Goal: Task Accomplishment & Management: Use online tool/utility

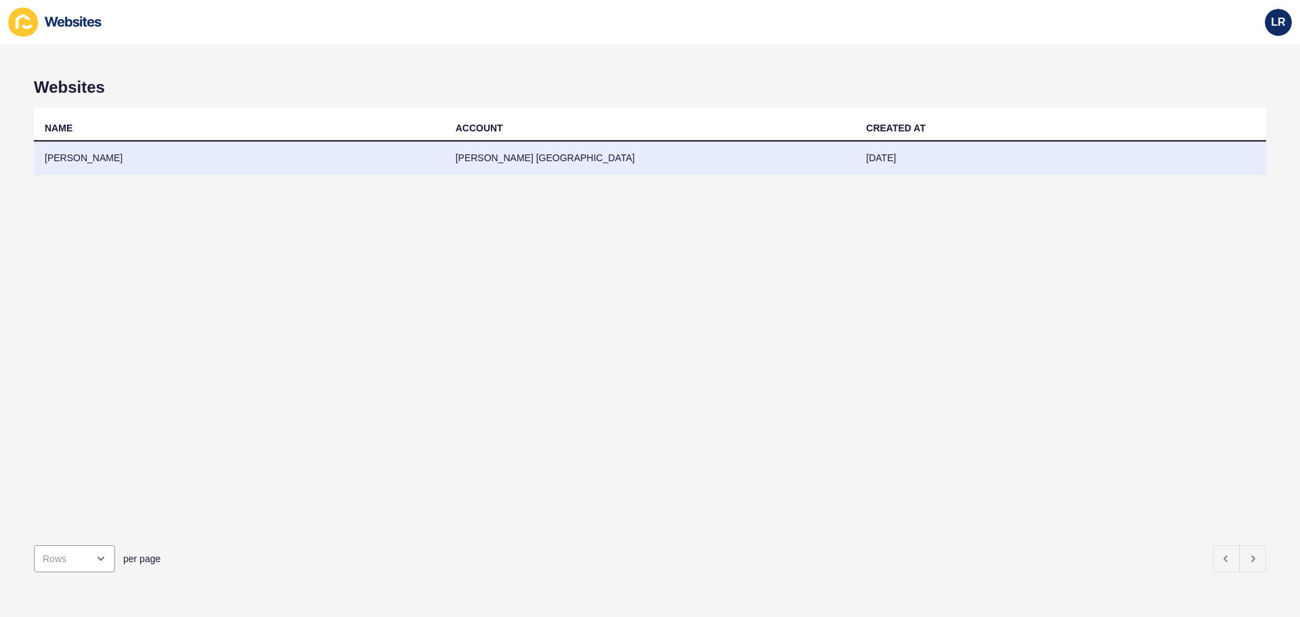
click at [969, 161] on td "[DATE]" at bounding box center [1060, 157] width 411 height 33
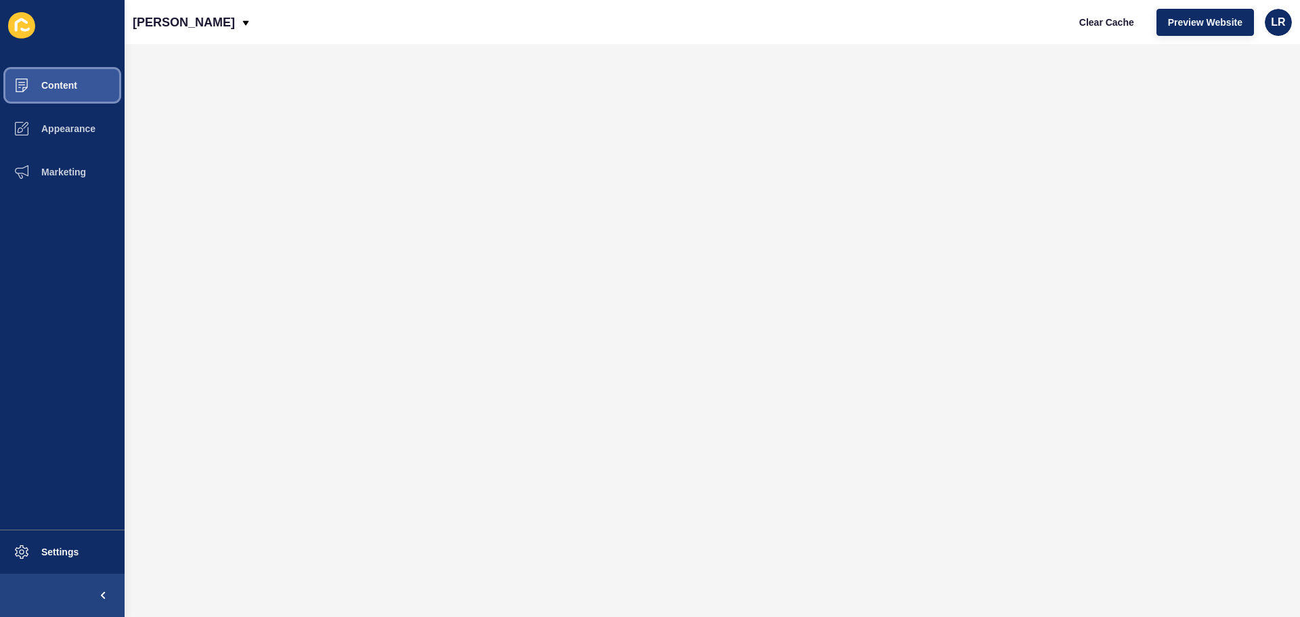
click at [44, 82] on span "Content" at bounding box center [37, 85] width 79 height 11
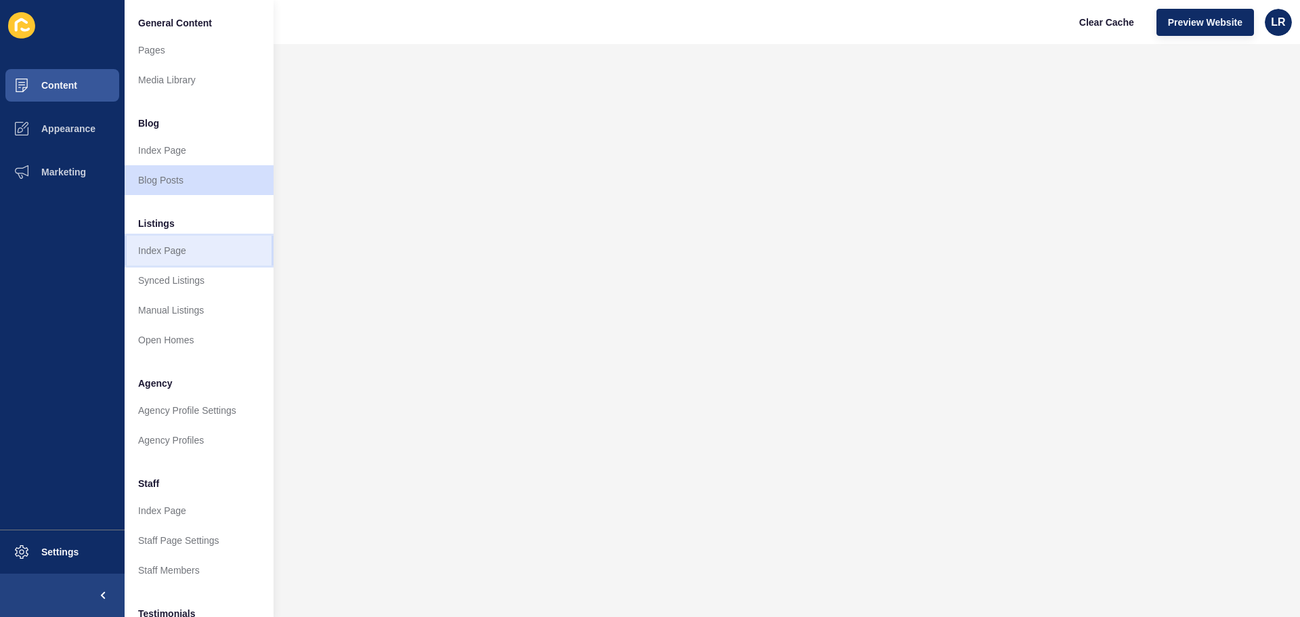
click at [175, 250] on link "Index Page" at bounding box center [199, 251] width 149 height 30
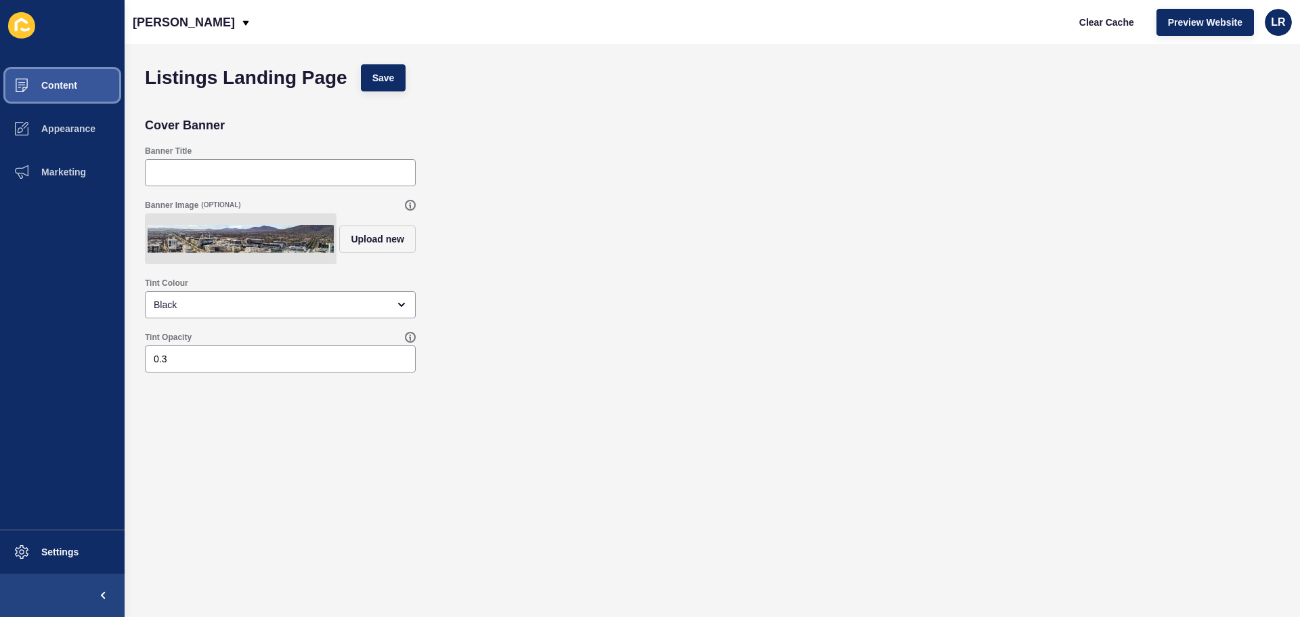
click at [91, 87] on button "Content" at bounding box center [62, 85] width 125 height 43
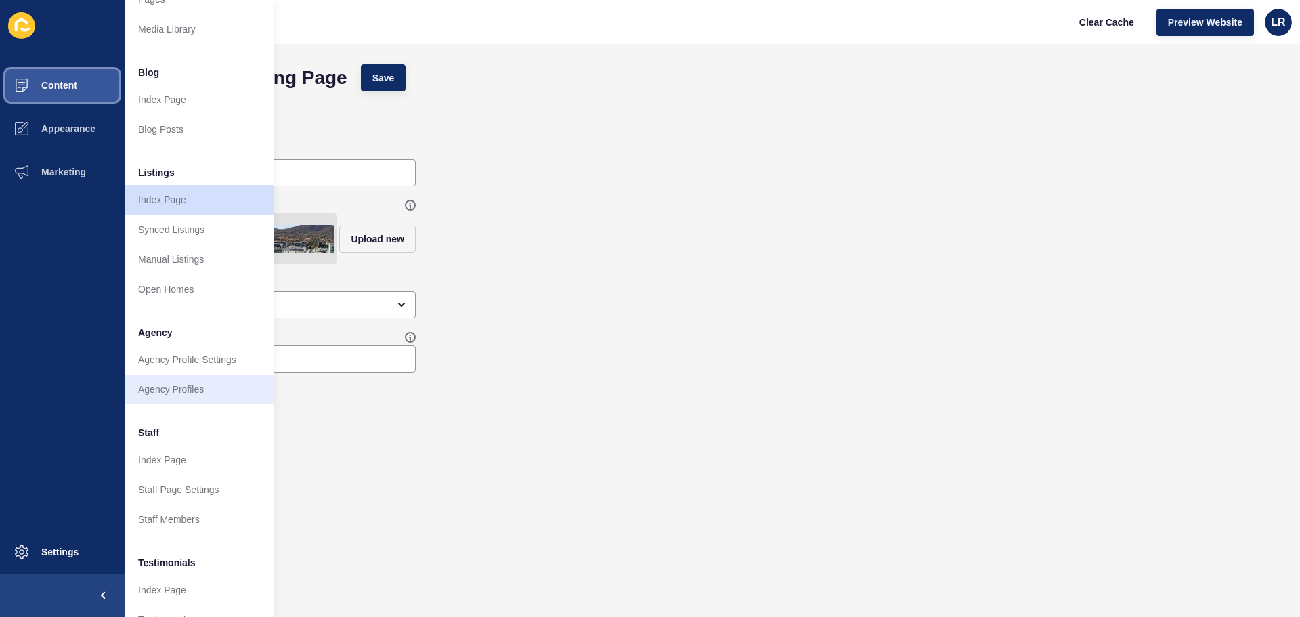
scroll to position [135, 0]
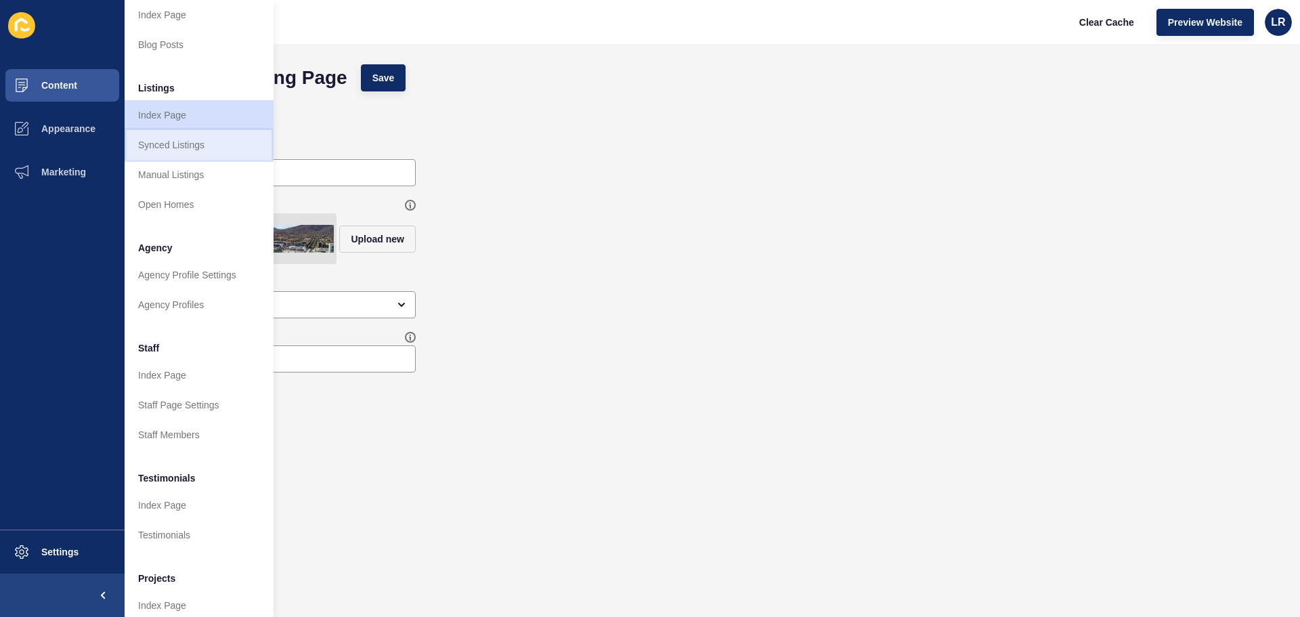
click at [185, 142] on link "Synced Listings" at bounding box center [199, 145] width 149 height 30
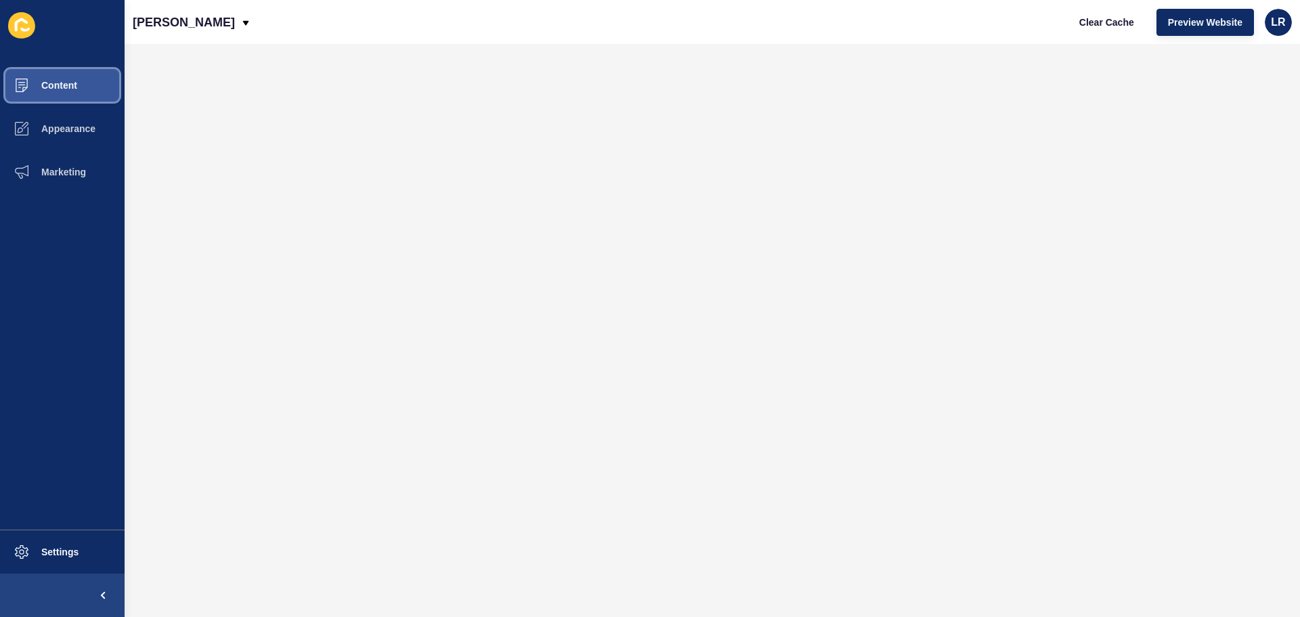
click at [70, 91] on button "Content" at bounding box center [62, 85] width 125 height 43
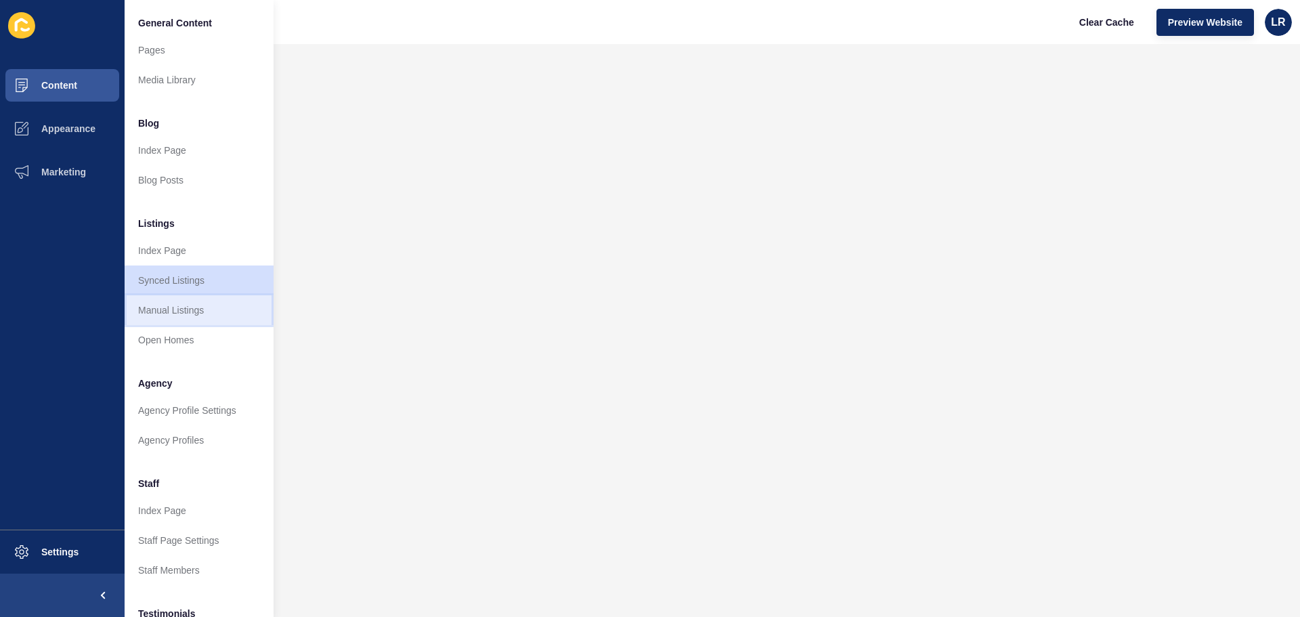
click at [219, 318] on link "Manual Listings" at bounding box center [199, 310] width 149 height 30
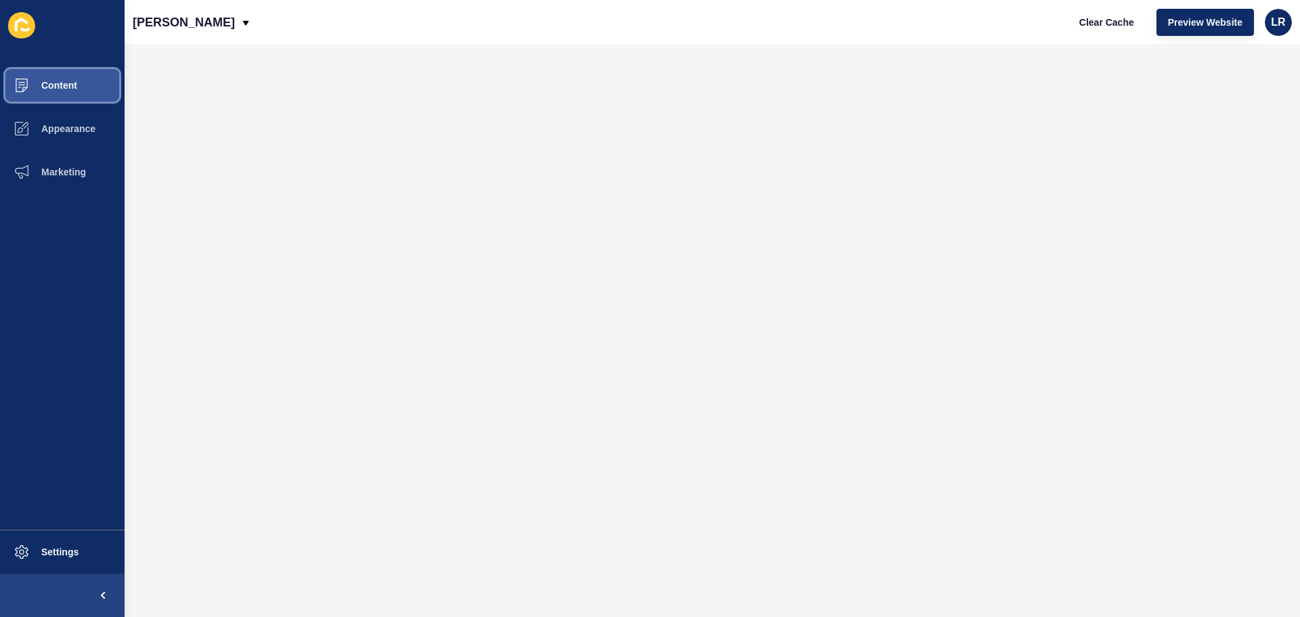
click at [60, 84] on span "Content" at bounding box center [37, 85] width 79 height 11
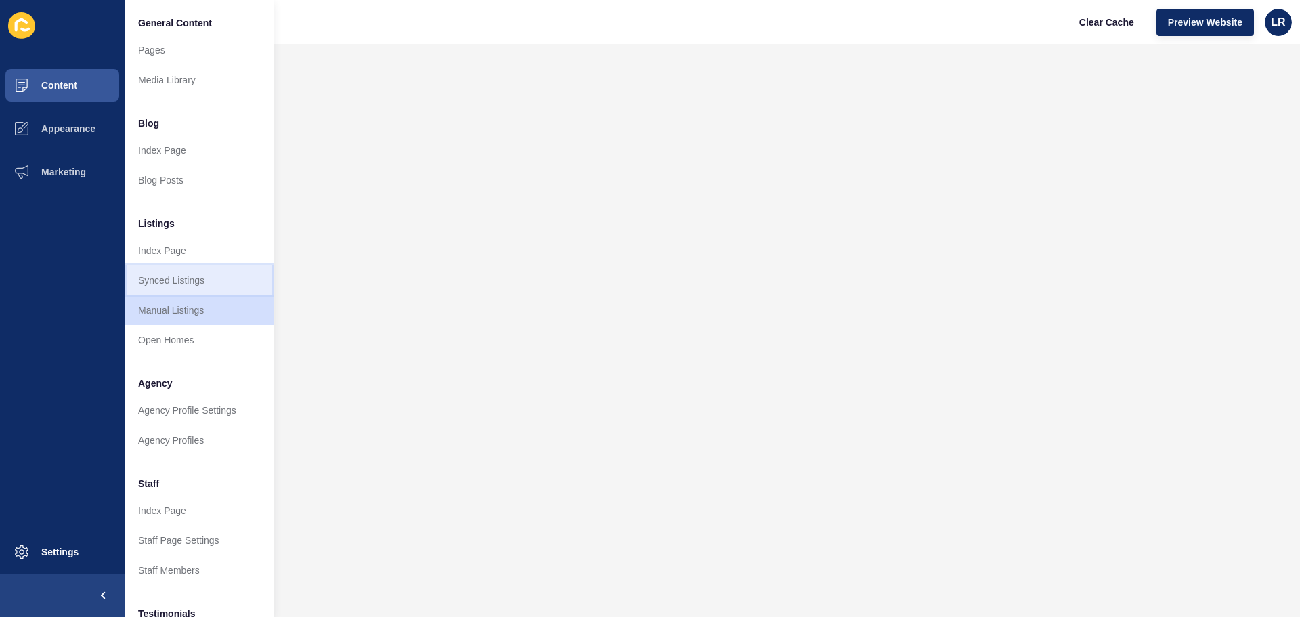
click at [196, 290] on link "Synced Listings" at bounding box center [199, 280] width 149 height 30
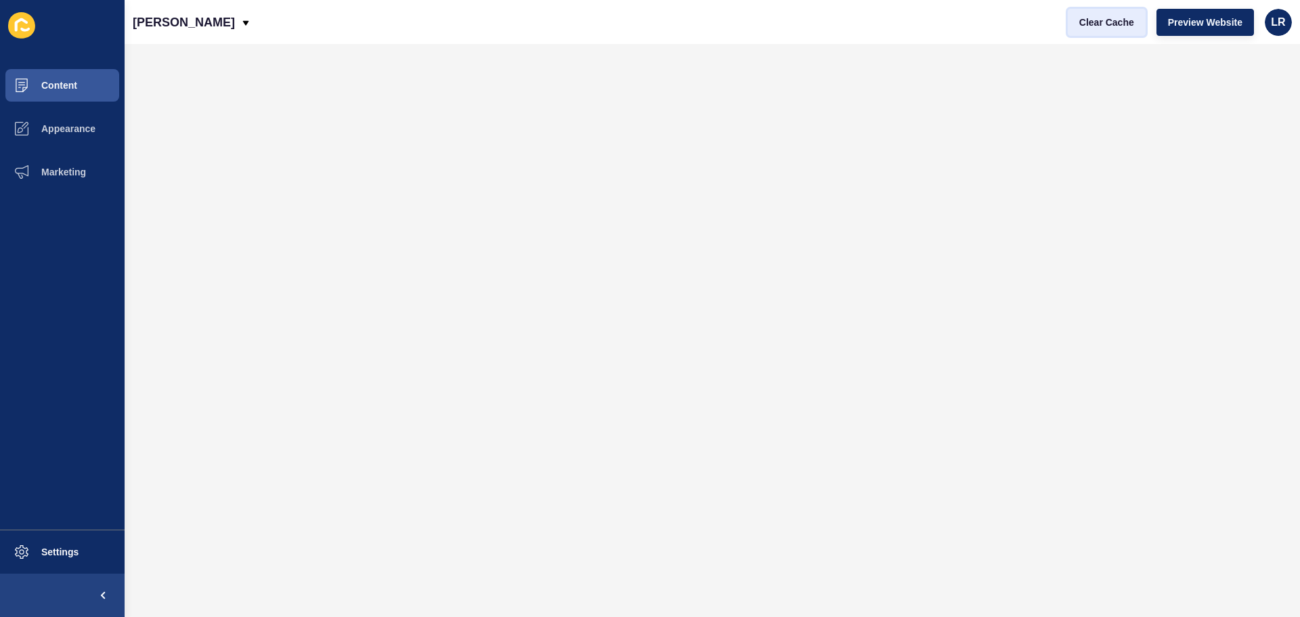
click at [1098, 17] on span "Clear Cache" at bounding box center [1106, 23] width 55 height 14
click at [1111, 20] on span "Clear Cache" at bounding box center [1106, 23] width 55 height 14
click at [54, 83] on span "Content" at bounding box center [37, 85] width 79 height 11
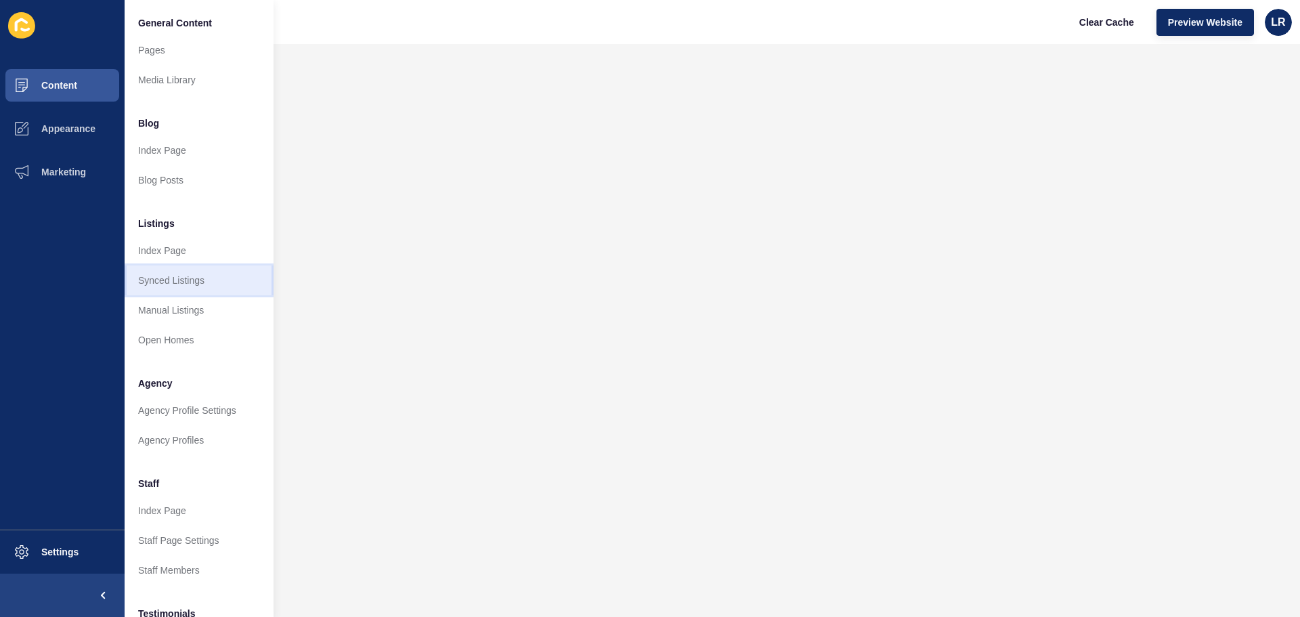
click at [212, 288] on link "Synced Listings" at bounding box center [199, 280] width 149 height 30
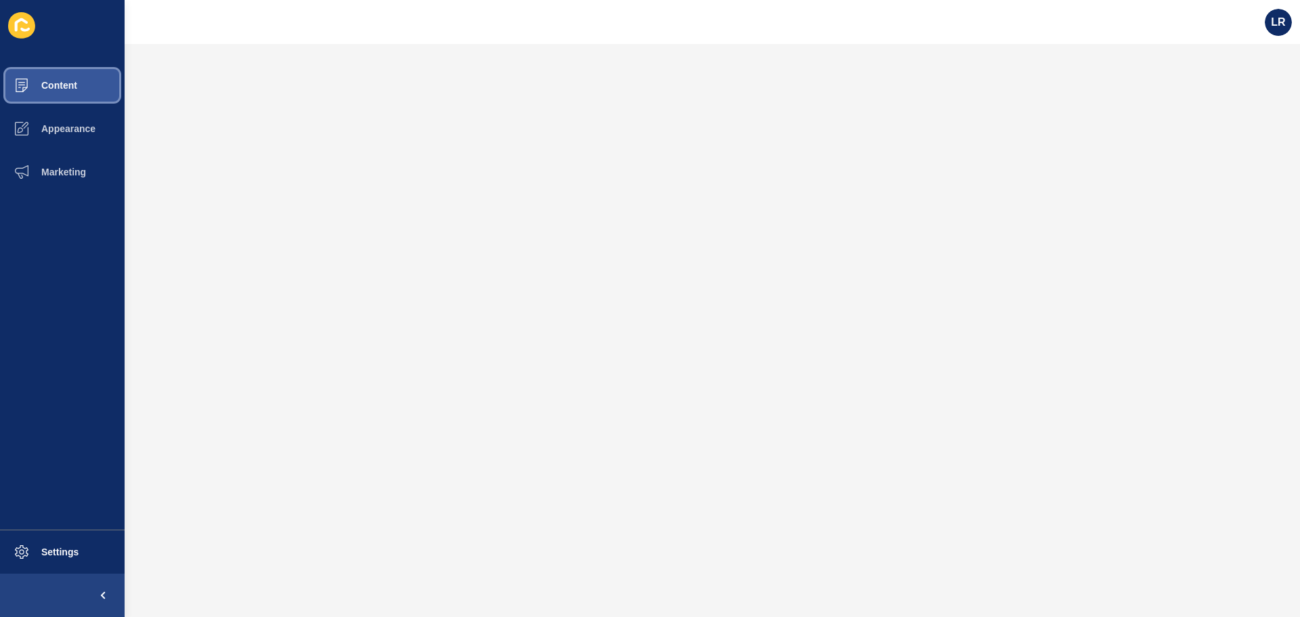
click at [87, 85] on button "Content" at bounding box center [62, 85] width 125 height 43
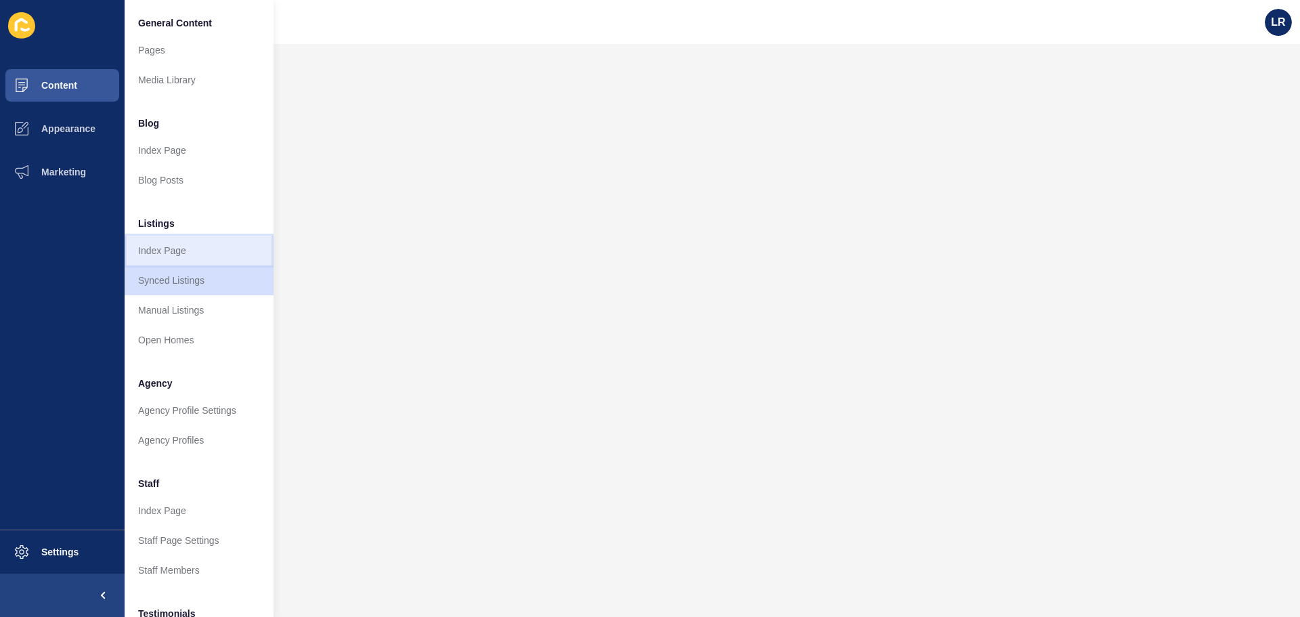
click at [207, 250] on link "Index Page" at bounding box center [199, 251] width 149 height 30
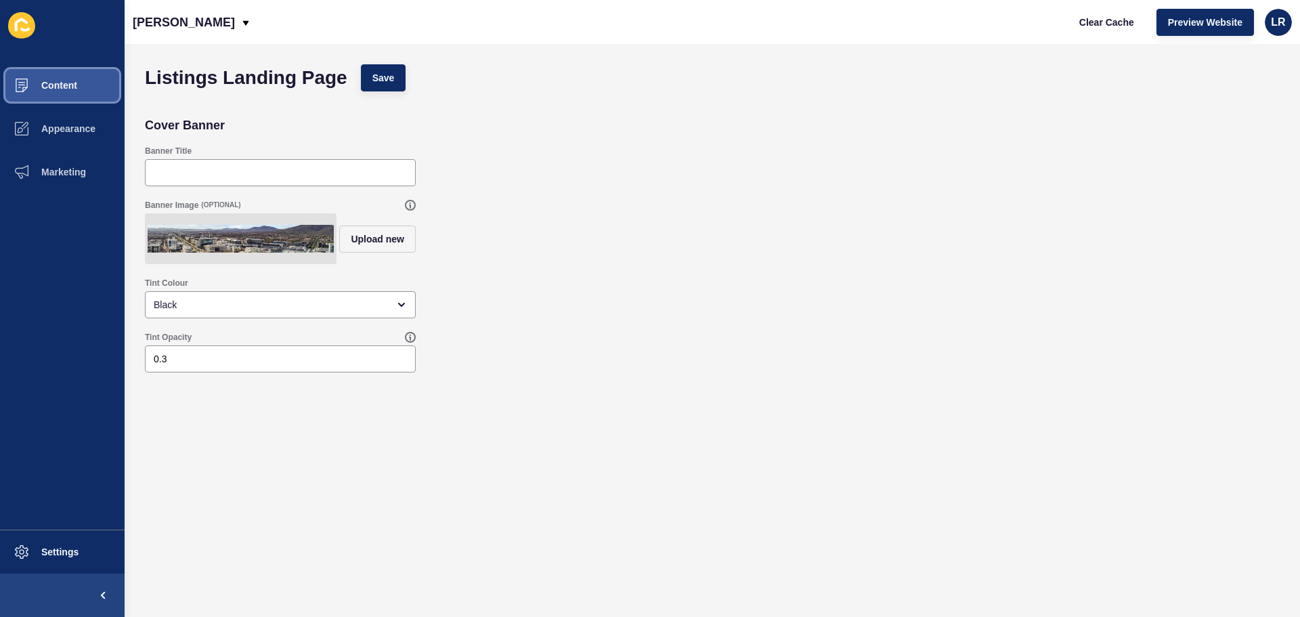
click at [57, 76] on button "Content" at bounding box center [62, 85] width 125 height 43
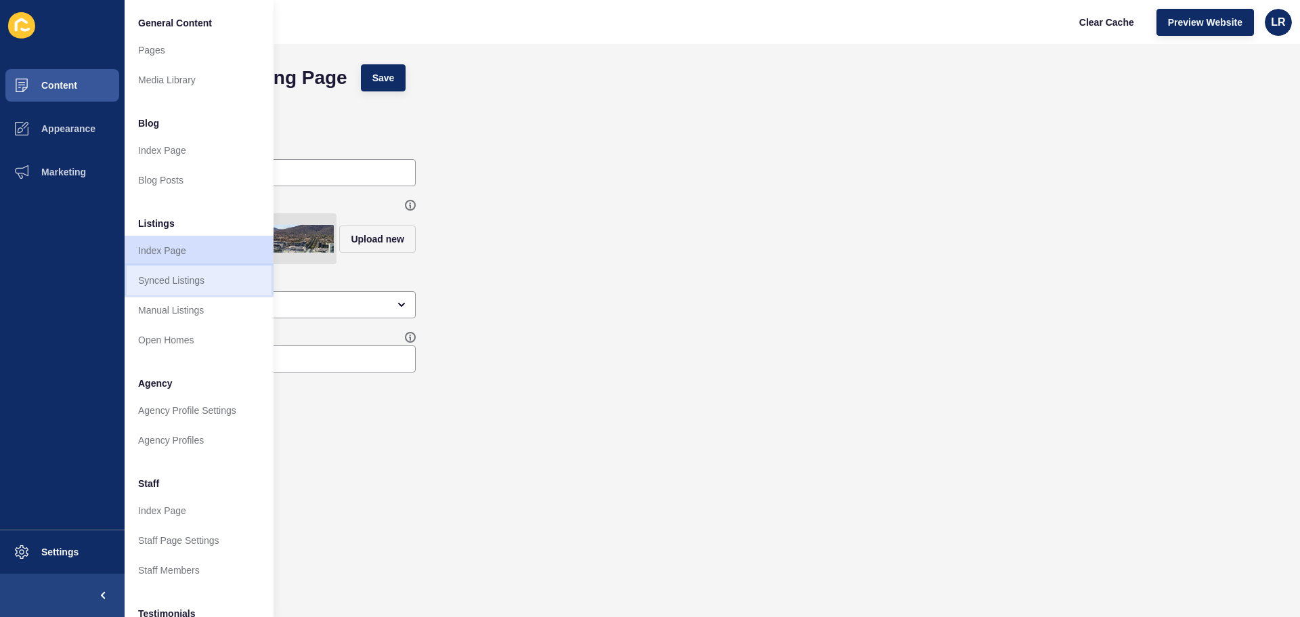
click at [168, 275] on link "Synced Listings" at bounding box center [199, 280] width 149 height 30
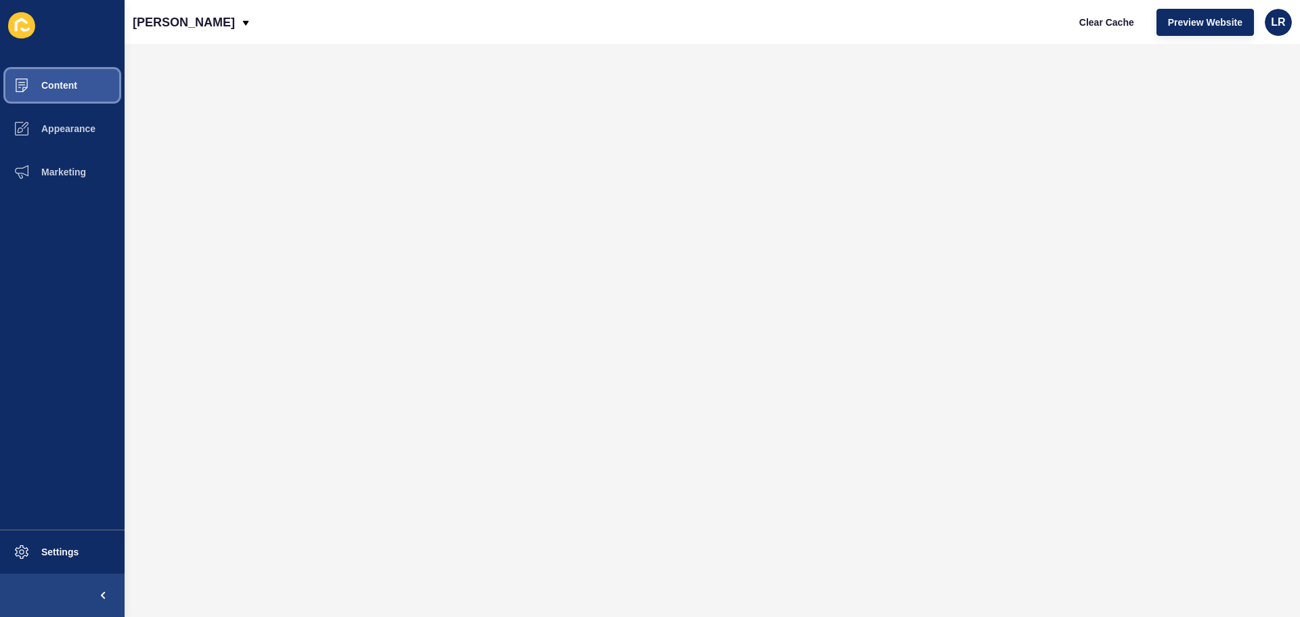
click at [66, 85] on span "Content" at bounding box center [37, 85] width 79 height 11
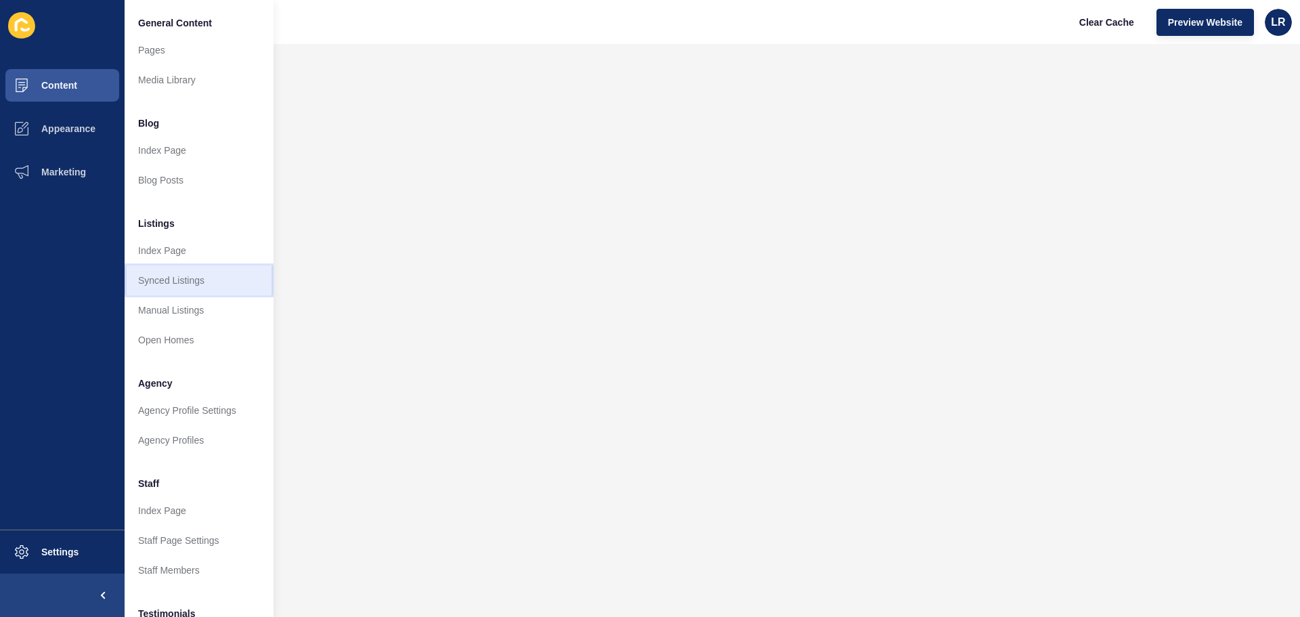
click at [194, 277] on link "Synced Listings" at bounding box center [199, 280] width 149 height 30
